Goal: Use online tool/utility

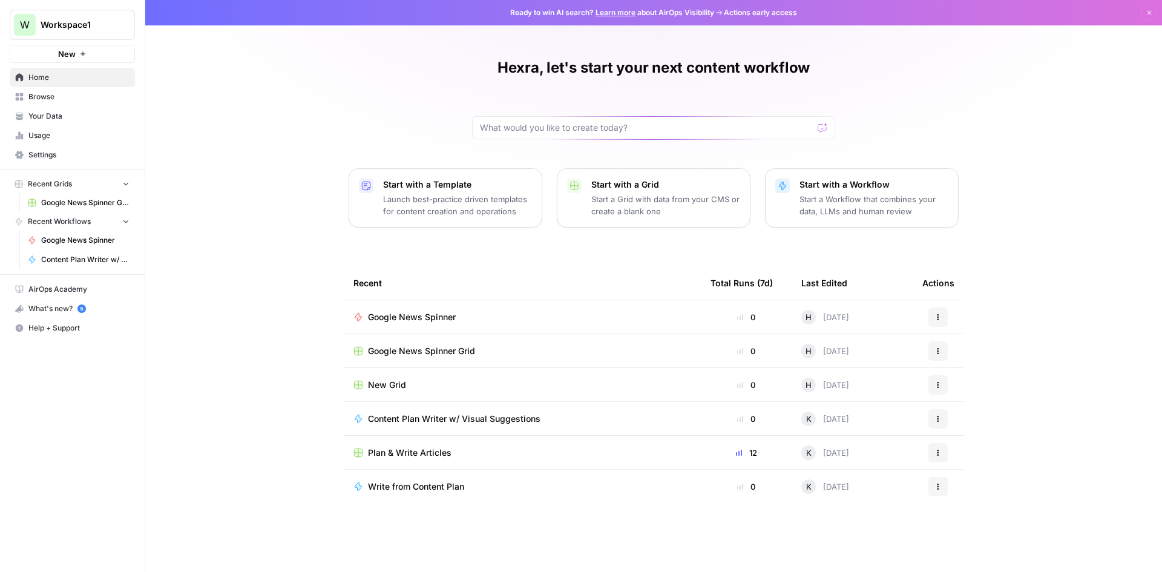
click at [406, 315] on span "Google News Spinner" at bounding box center [412, 317] width 88 height 12
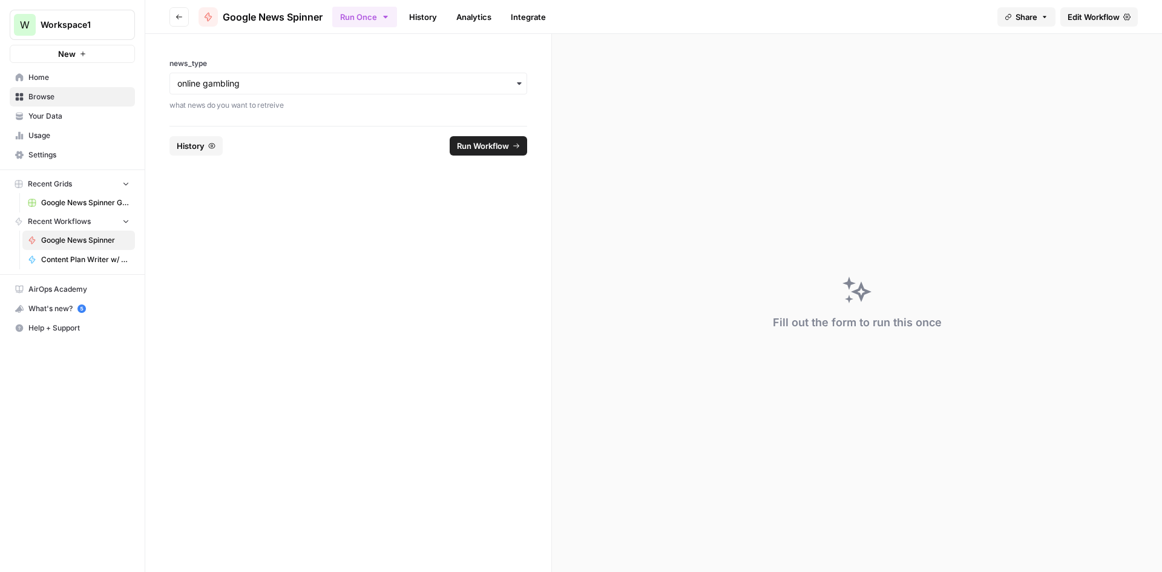
click at [1035, 13] on span "Share" at bounding box center [1027, 17] width 22 height 12
click at [1015, 74] on button "Copy" at bounding box center [1034, 76] width 39 height 12
click at [1099, 20] on span "Edit Workflow" at bounding box center [1094, 17] width 52 height 12
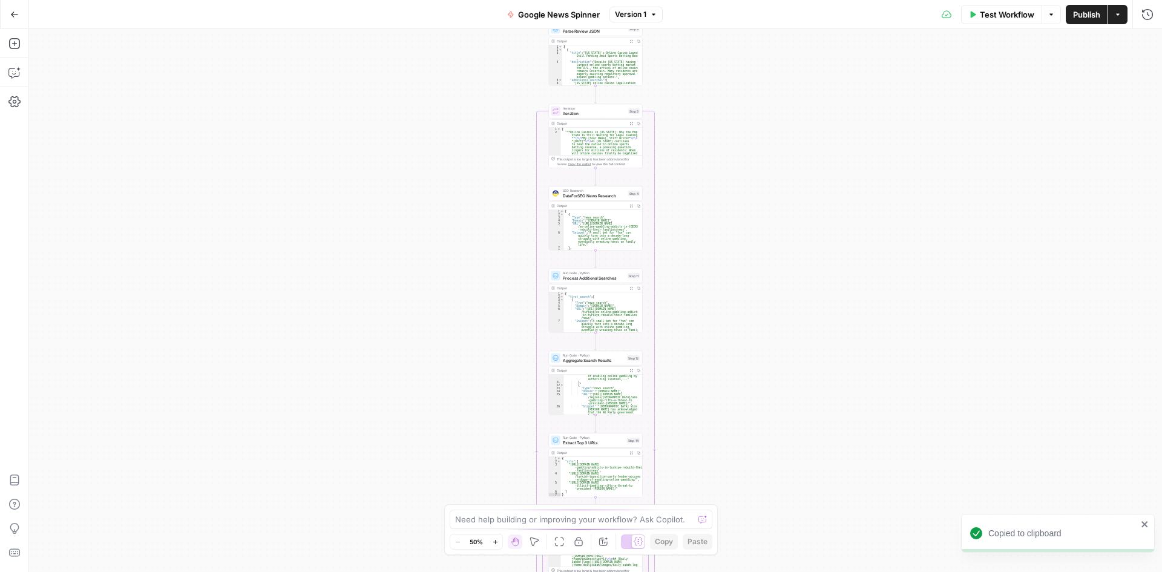
scroll to position [242, 0]
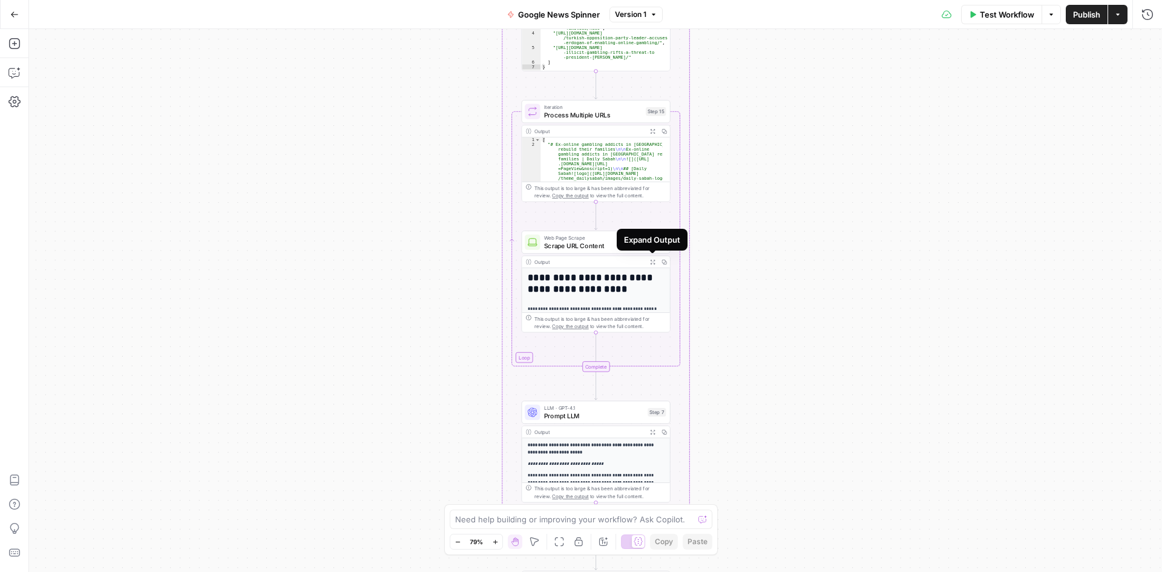
click at [652, 263] on icon "button" at bounding box center [653, 262] width 4 height 4
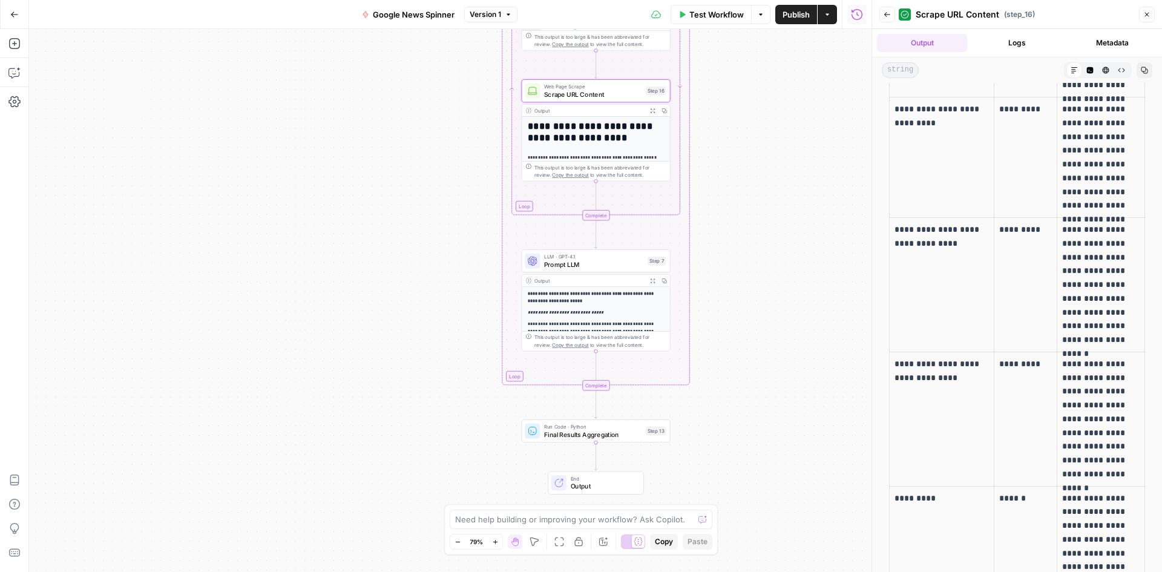
scroll to position [14120, 0]
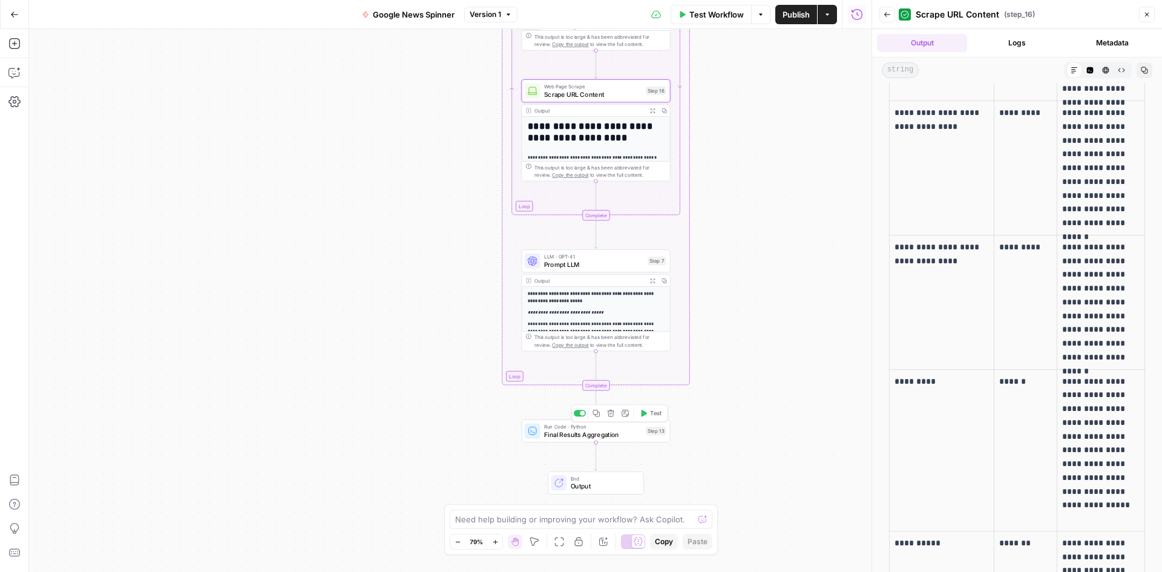
click at [630, 432] on span "Final Results Aggregation" at bounding box center [593, 435] width 98 height 10
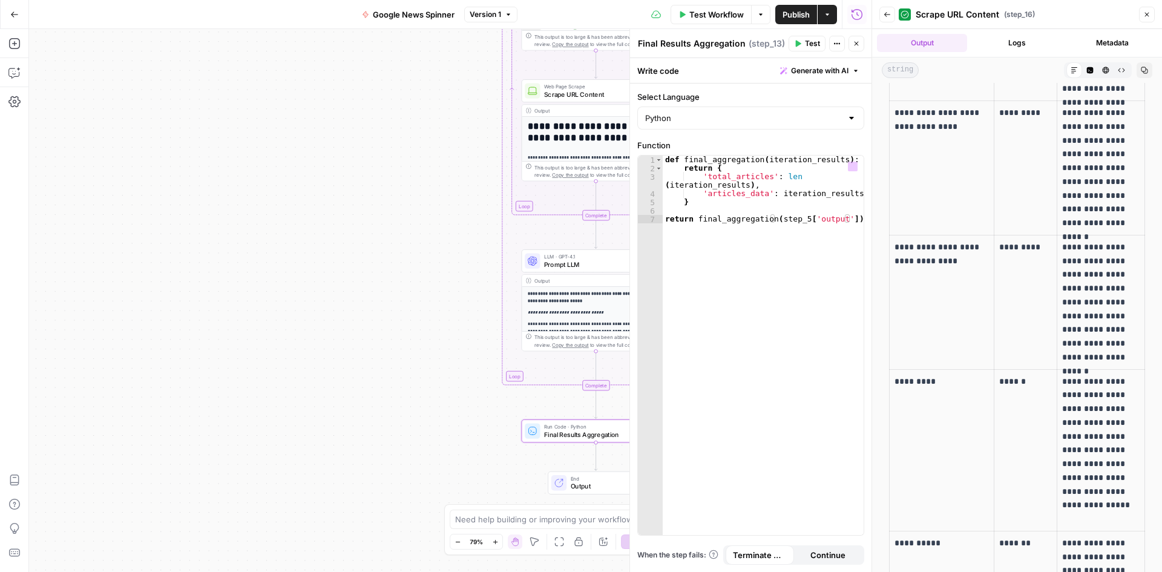
click at [374, 352] on div "Workflow Set Inputs Inputs SEO Research DataForSEO News Research Step 1 Output …" at bounding box center [450, 300] width 843 height 543
click at [558, 304] on p "**********" at bounding box center [596, 298] width 136 height 14
click at [570, 297] on p "**********" at bounding box center [596, 298] width 136 height 14
click at [1154, 12] on button "Close" at bounding box center [1147, 15] width 16 height 16
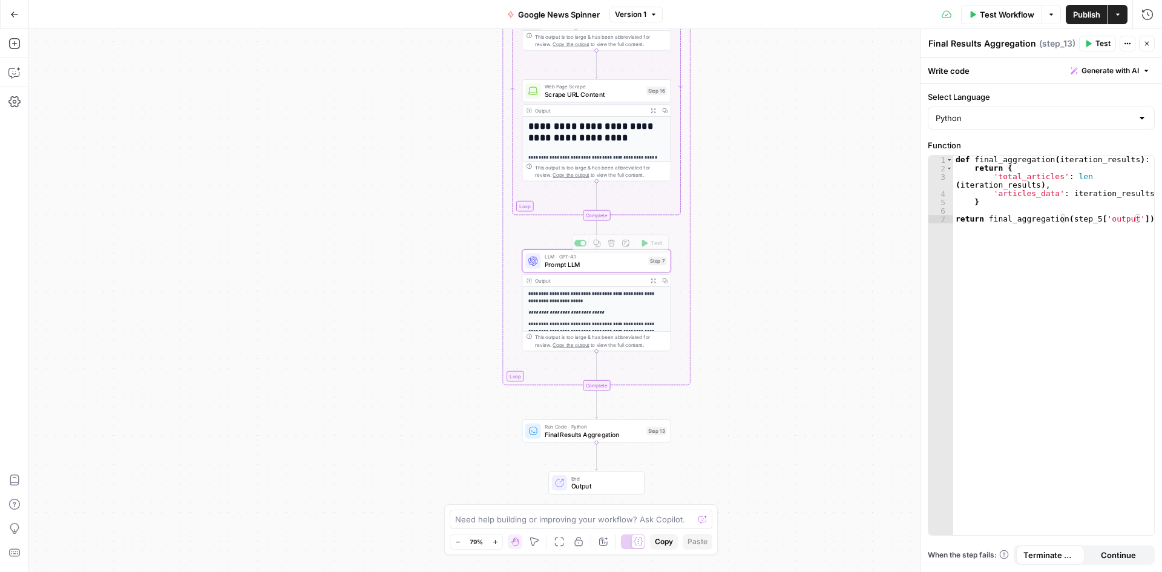
click at [592, 297] on p "**********" at bounding box center [596, 298] width 136 height 14
click at [656, 281] on span "Expand Output" at bounding box center [656, 280] width 1 height 1
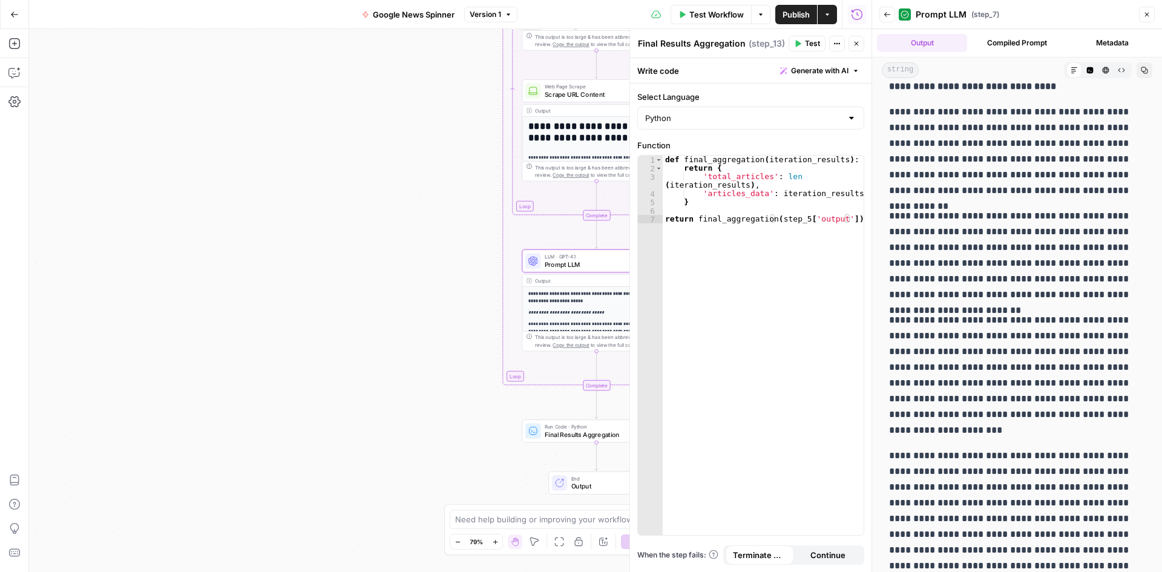
scroll to position [77, 0]
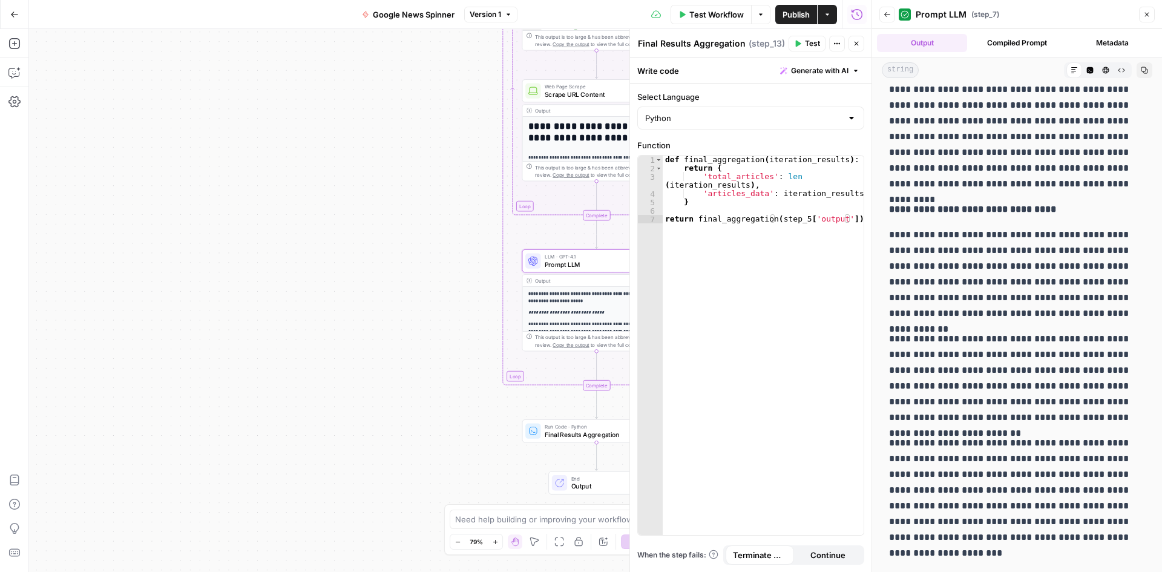
click at [424, 410] on div "Workflow Set Inputs Inputs SEO Research DataForSEO News Research Step 1 Output …" at bounding box center [450, 300] width 843 height 543
click at [556, 437] on span "Final Results Aggregation" at bounding box center [594, 435] width 98 height 10
click at [599, 486] on span "Output" at bounding box center [603, 486] width 65 height 10
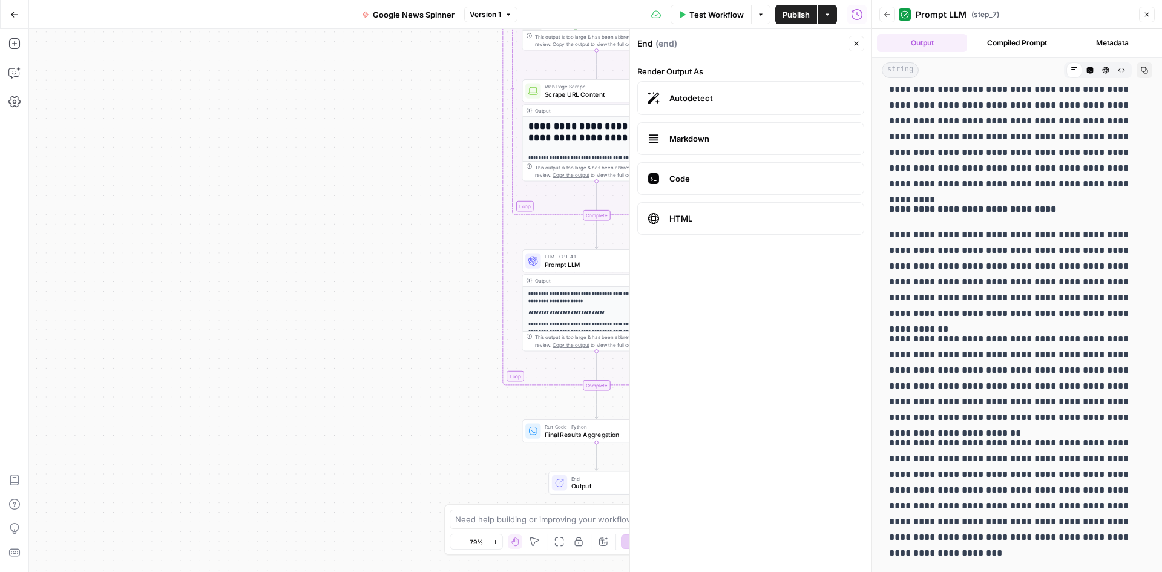
click at [760, 142] on span "Markdown" at bounding box center [761, 139] width 185 height 12
click at [1150, 17] on icon "button" at bounding box center [1146, 14] width 7 height 7
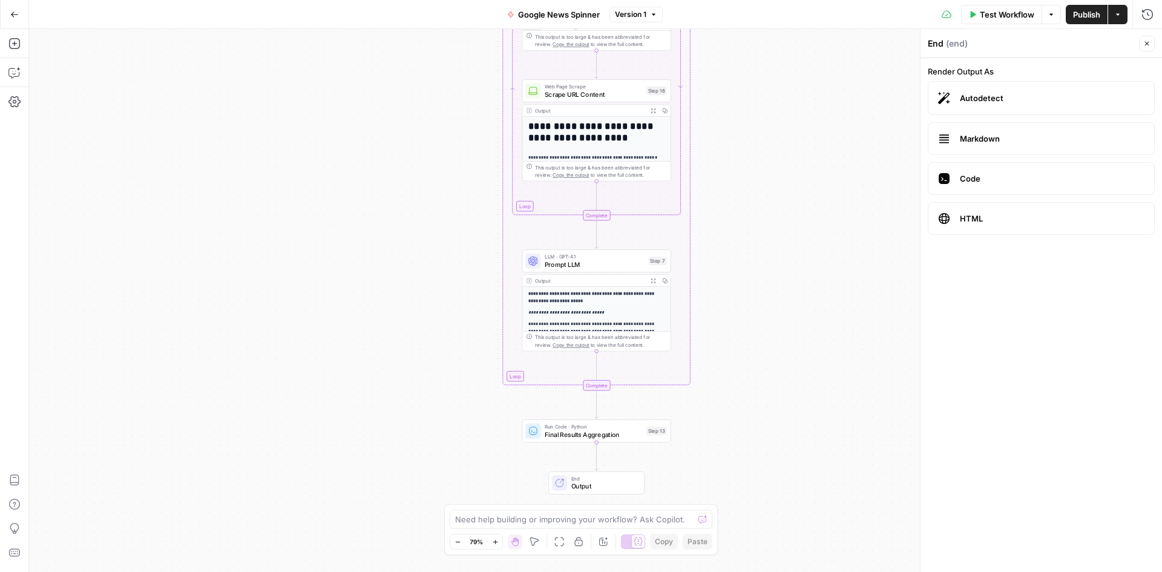
click at [610, 486] on span "Output" at bounding box center [603, 486] width 65 height 10
click at [1030, 123] on label "Markdown" at bounding box center [1041, 138] width 227 height 33
click at [593, 436] on span "Final Results Aggregation" at bounding box center [594, 435] width 98 height 10
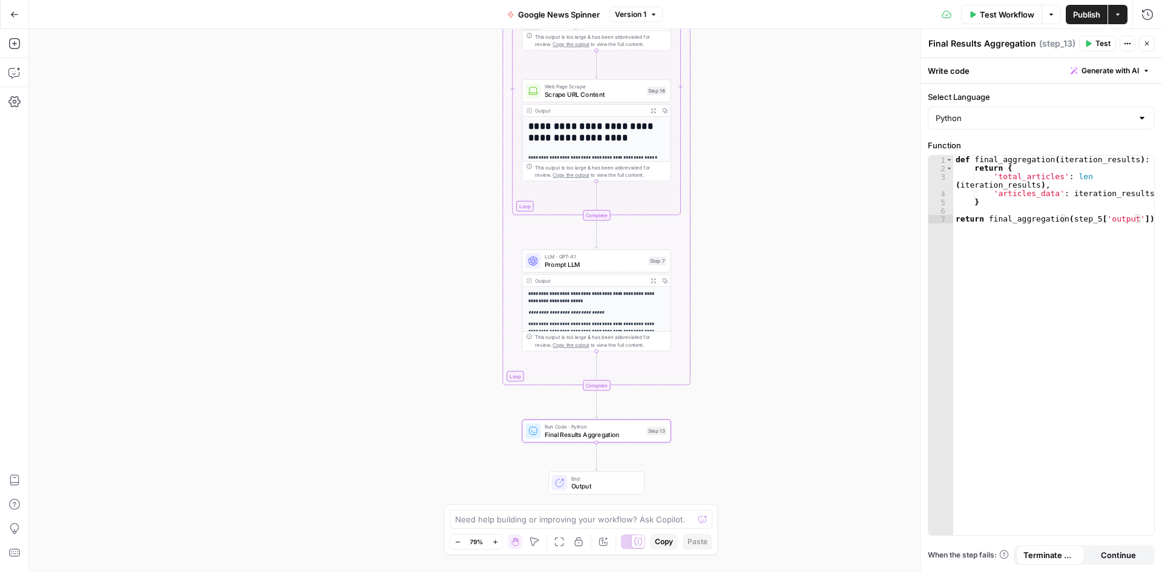
click at [588, 299] on strong "**********" at bounding box center [591, 298] width 127 height 12
click at [654, 280] on icon "button" at bounding box center [653, 280] width 5 height 5
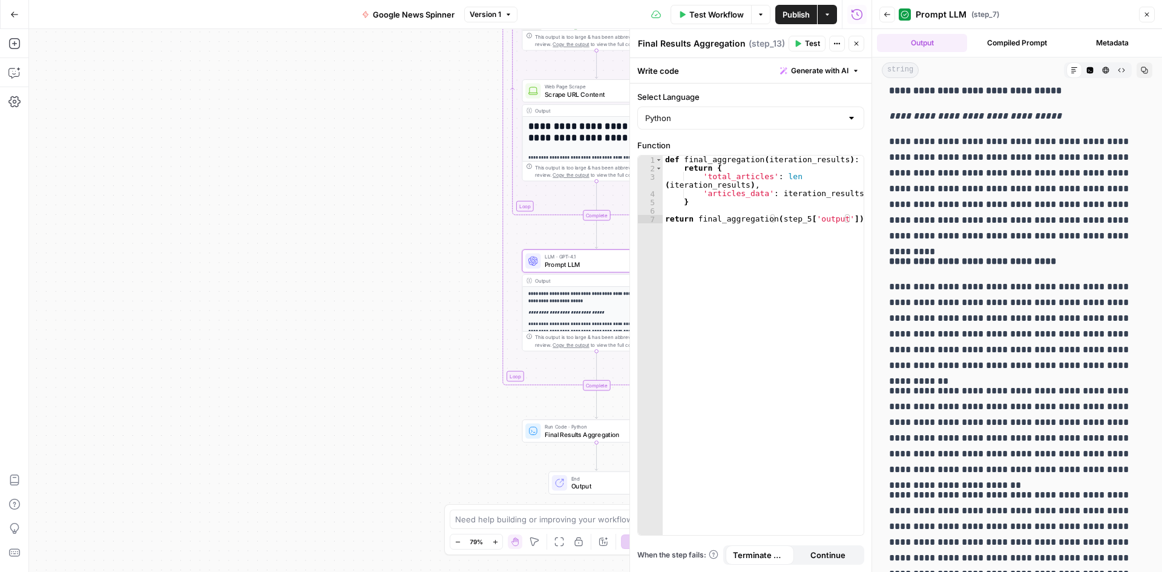
scroll to position [0, 0]
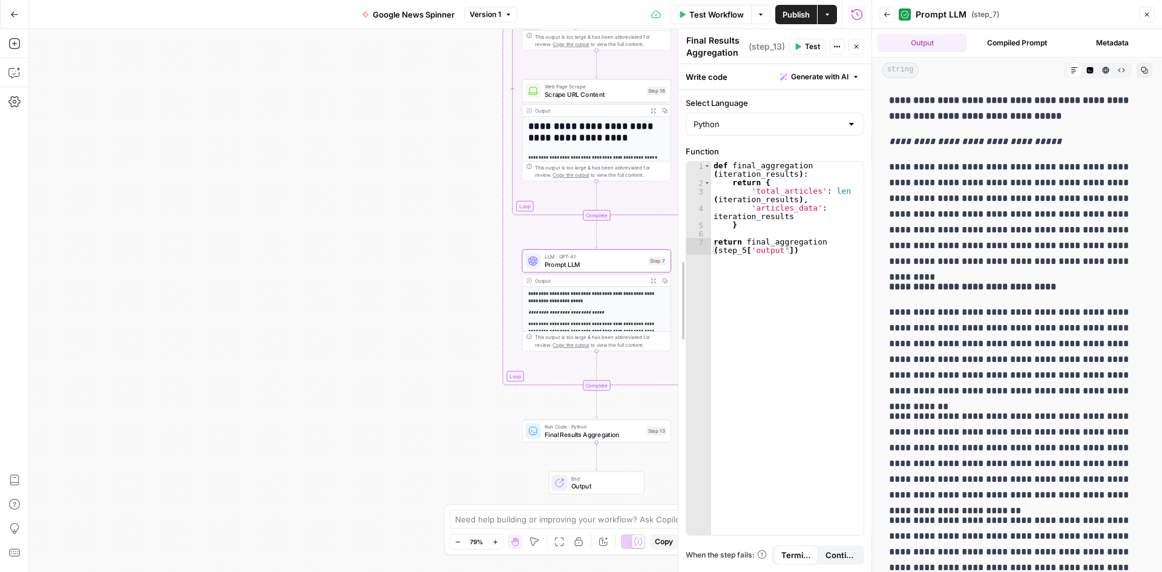
drag, startPoint x: 634, startPoint y: 279, endPoint x: 723, endPoint y: 281, distance: 89.0
drag, startPoint x: 683, startPoint y: 283, endPoint x: 700, endPoint y: 286, distance: 17.1
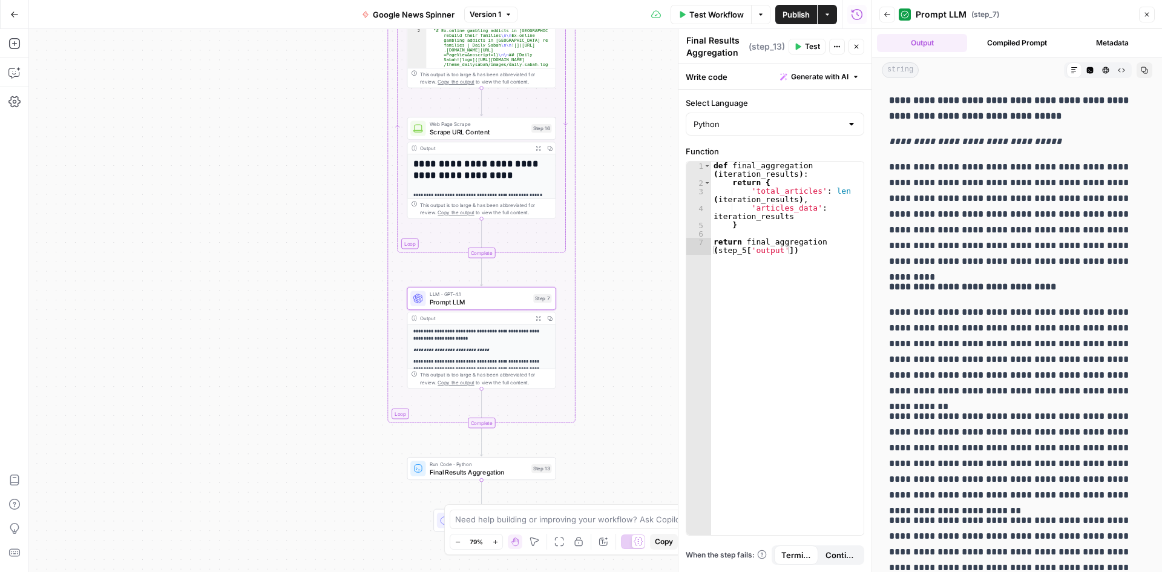
drag, startPoint x: 475, startPoint y: 346, endPoint x: 380, endPoint y: 377, distance: 99.9
click at [358, 385] on div "Workflow Set Inputs Inputs SEO Research DataForSEO News Research Step 1 Output …" at bounding box center [450, 300] width 843 height 543
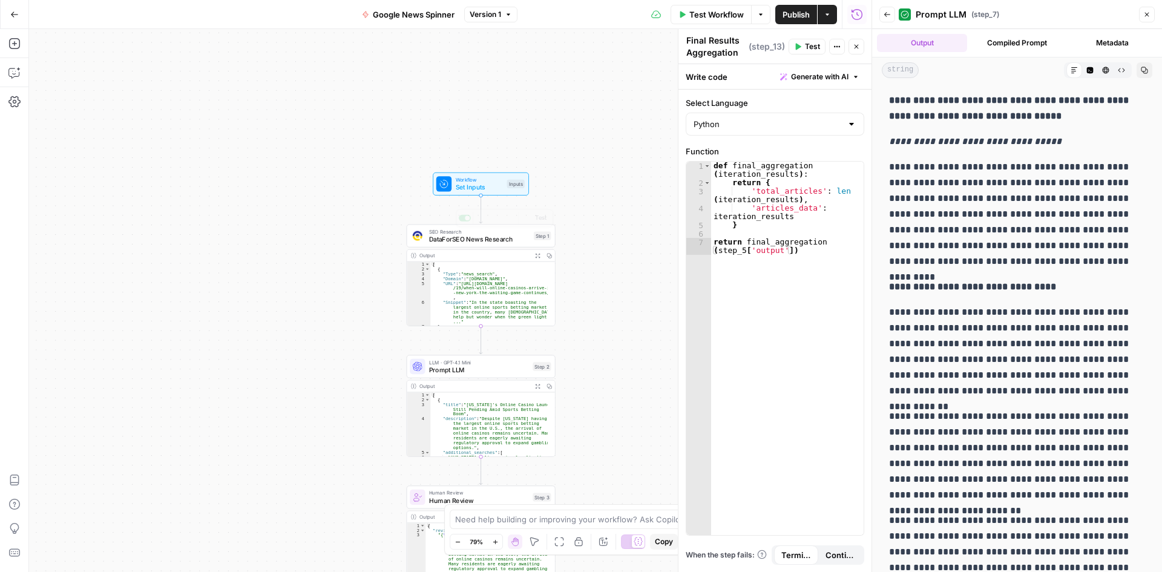
scroll to position [61, 0]
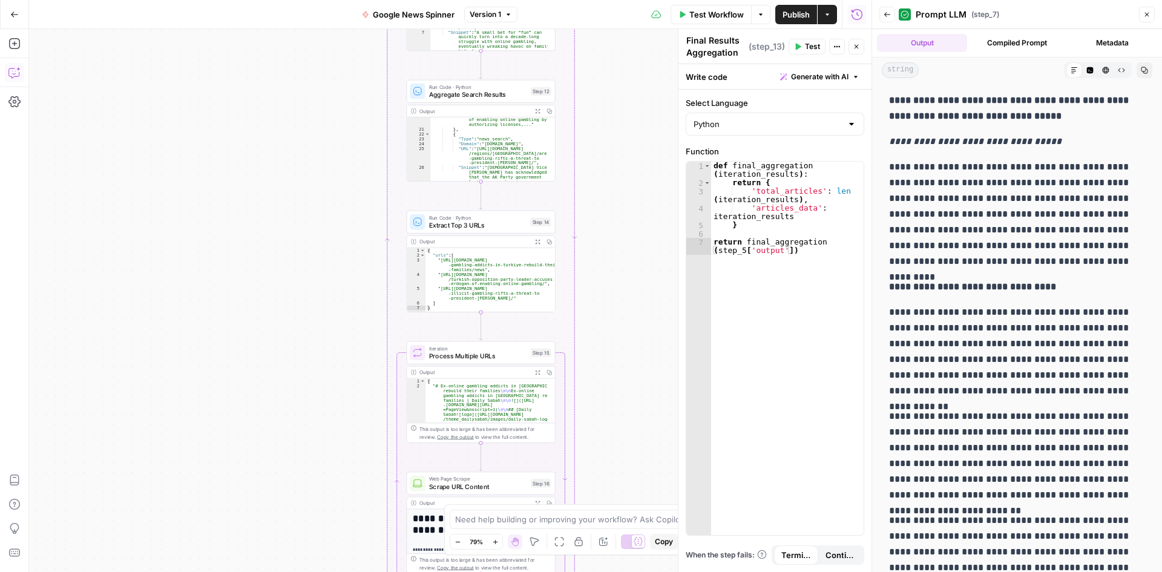
click at [17, 78] on icon "button" at bounding box center [14, 73] width 12 height 12
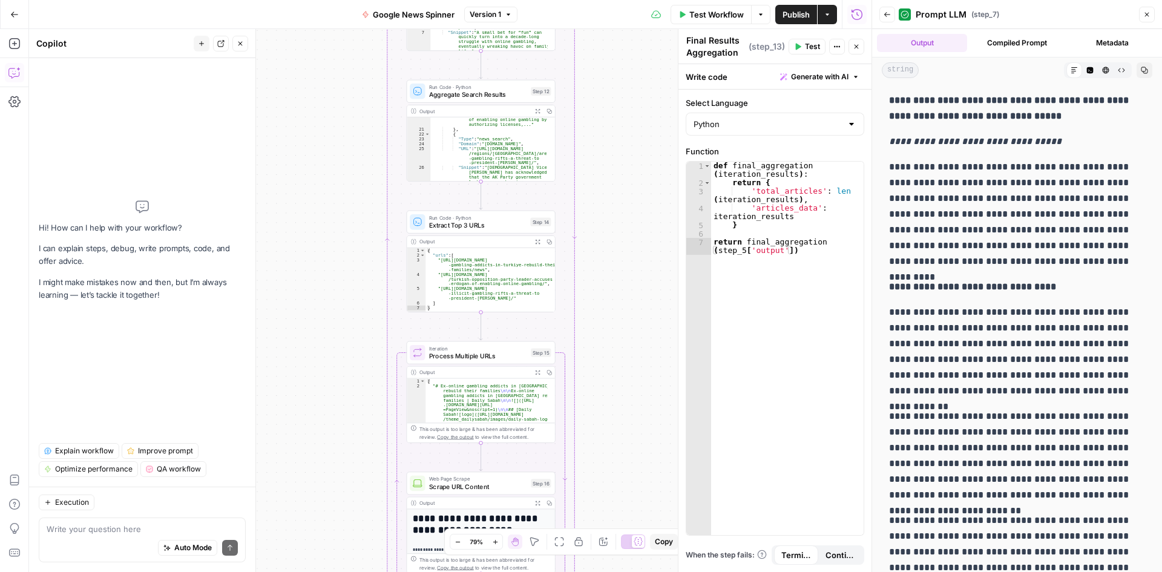
click at [238, 47] on button "Close" at bounding box center [240, 44] width 16 height 16
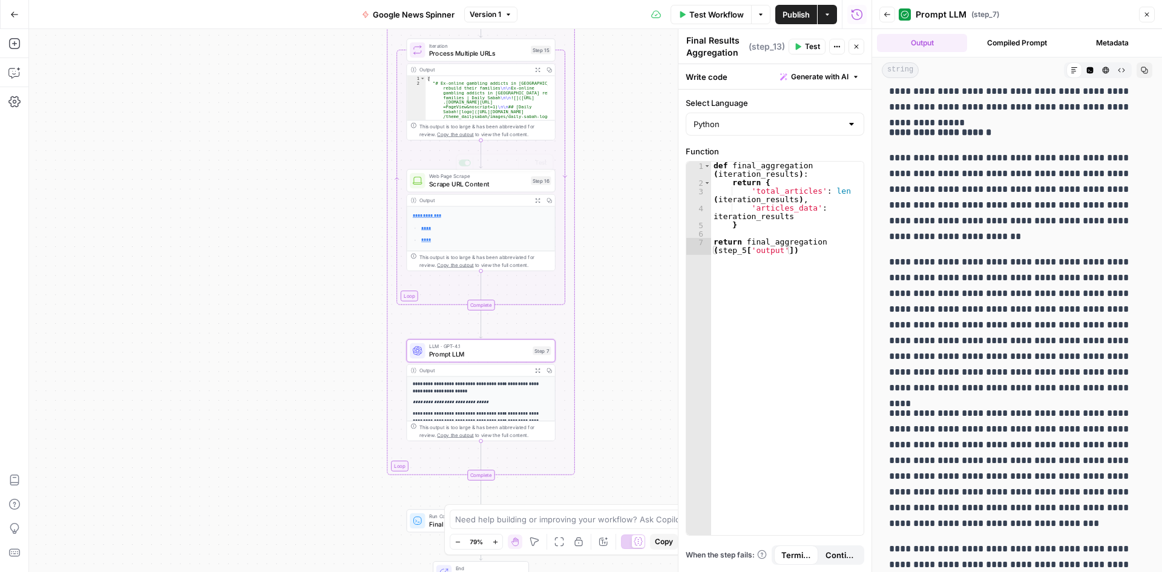
scroll to position [108, 0]
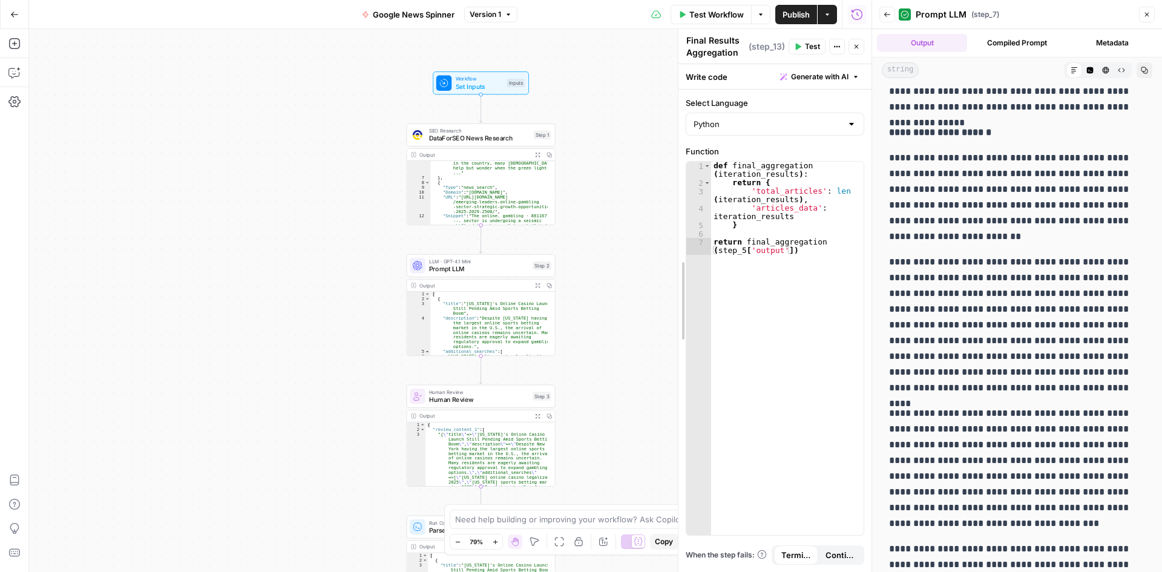
drag, startPoint x: 680, startPoint y: 243, endPoint x: 817, endPoint y: 253, distance: 137.8
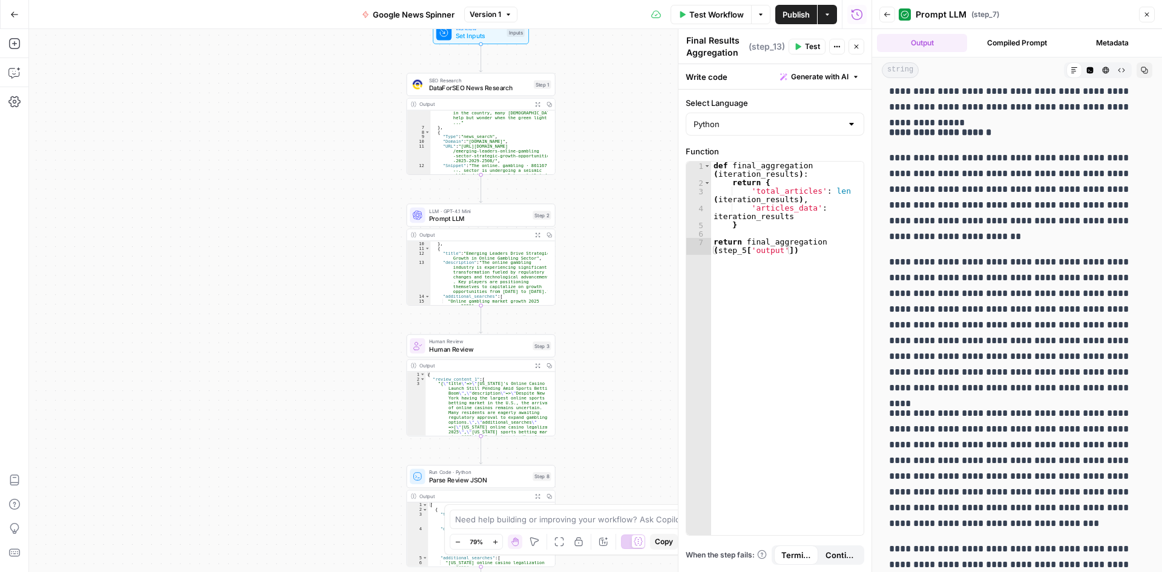
scroll to position [242, 0]
